Goal: Task Accomplishment & Management: Manage account settings

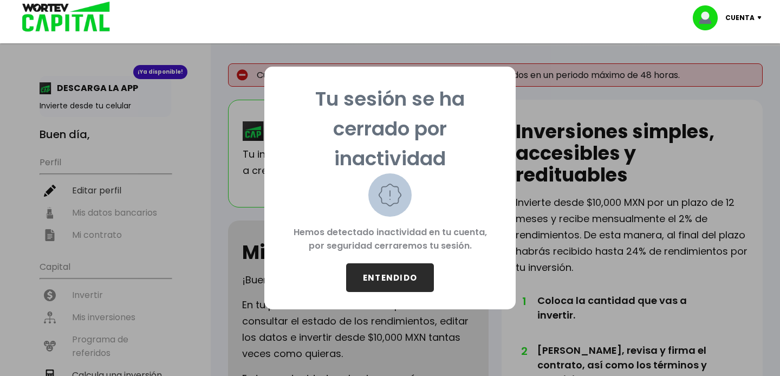
click at [494, 155] on p "Tu sesión se ha cerrado por inactividad" at bounding box center [390, 128] width 217 height 89
click at [392, 270] on button "ENTENDIDO" at bounding box center [390, 277] width 88 height 29
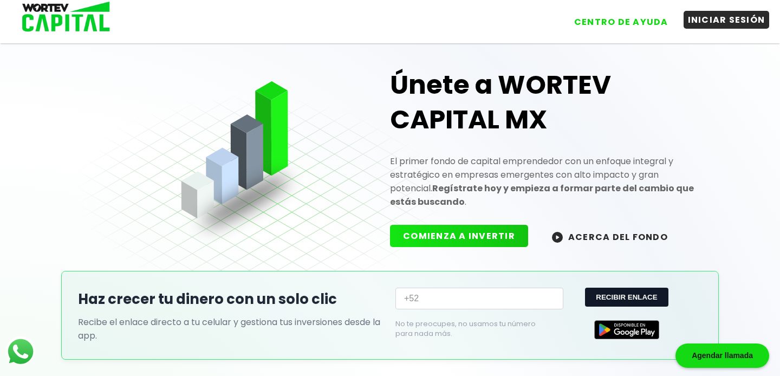
click at [704, 29] on button "INICIAR SESIÓN" at bounding box center [727, 20] width 86 height 18
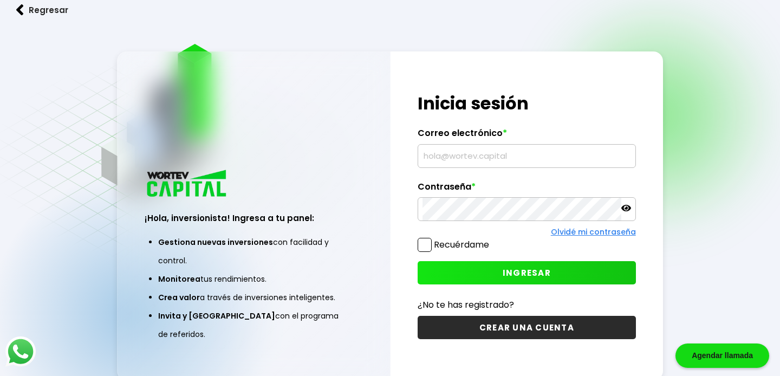
click at [472, 147] on input "text" at bounding box center [527, 156] width 208 height 23
click at [472, 155] on input "text" at bounding box center [527, 156] width 208 height 23
type input "[EMAIL_ADDRESS][DOMAIN_NAME]"
click at [522, 223] on div "¡Hola, inversionista! Ingresa tus credenciales para iniciar sesión Inicia sesió…" at bounding box center [527, 215] width 273 height 328
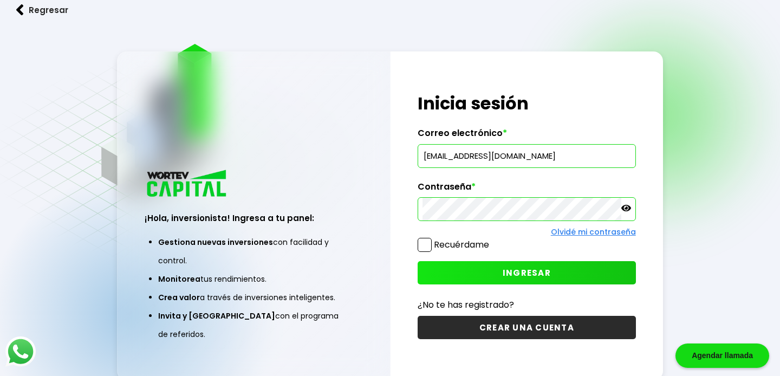
click at [430, 236] on div "Olvidé mi contraseña" at bounding box center [527, 231] width 218 height 11
click at [429, 244] on span at bounding box center [425, 245] width 14 height 14
click at [491, 239] on input "Recuérdame" at bounding box center [491, 239] width 0 height 0
click at [466, 278] on button "INGRESAR" at bounding box center [527, 272] width 218 height 23
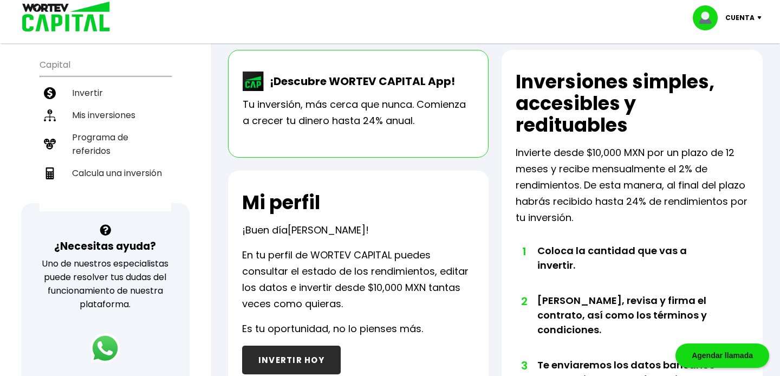
scroll to position [216, 0]
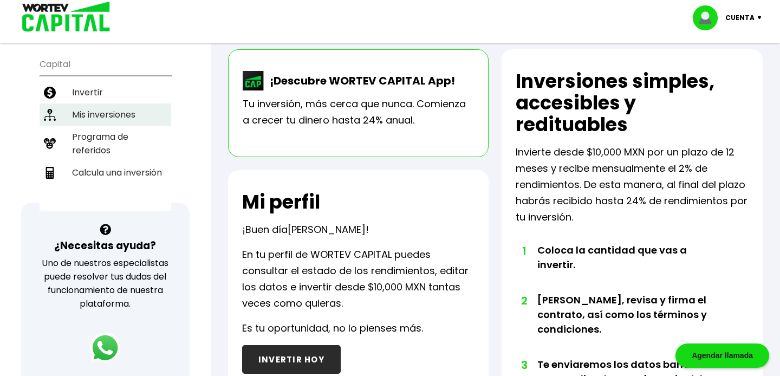
click at [102, 103] on li "Mis inversiones" at bounding box center [106, 114] width 132 height 22
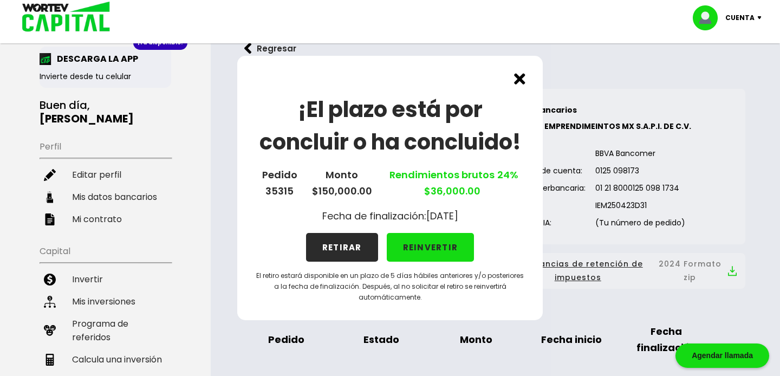
scroll to position [34, 0]
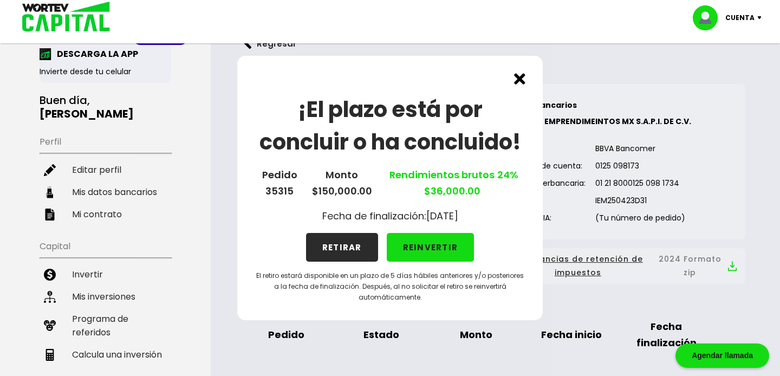
click at [352, 248] on button "RETIRAR" at bounding box center [342, 247] width 72 height 29
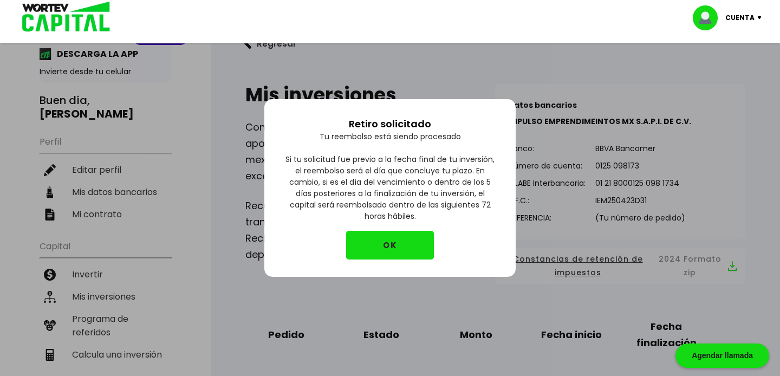
click at [397, 244] on button "OK" at bounding box center [390, 245] width 88 height 29
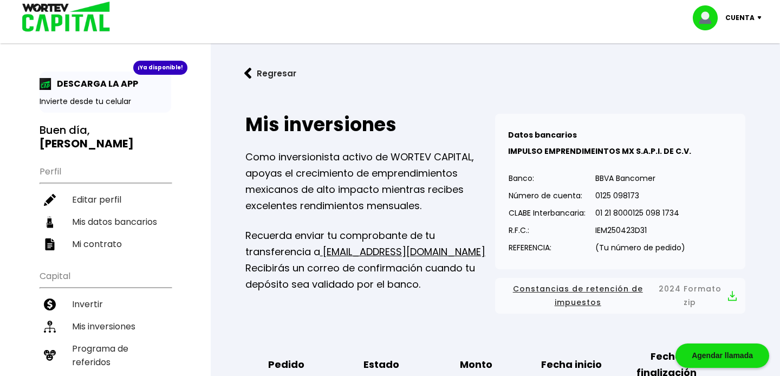
scroll to position [0, 0]
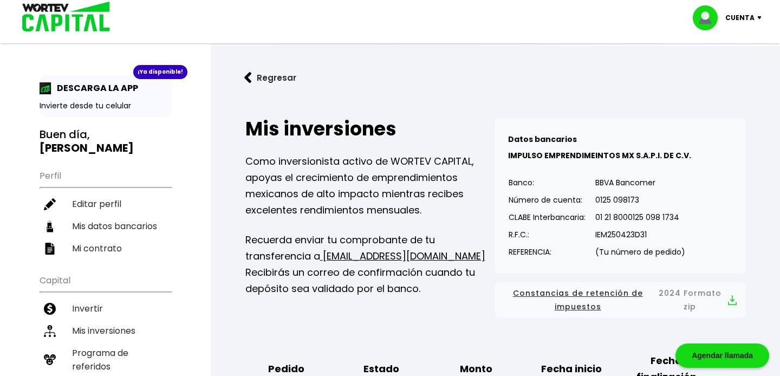
click at [147, 88] on div "DESCARGA LA APP" at bounding box center [106, 88] width 132 height 14
